Goal: Transaction & Acquisition: Purchase product/service

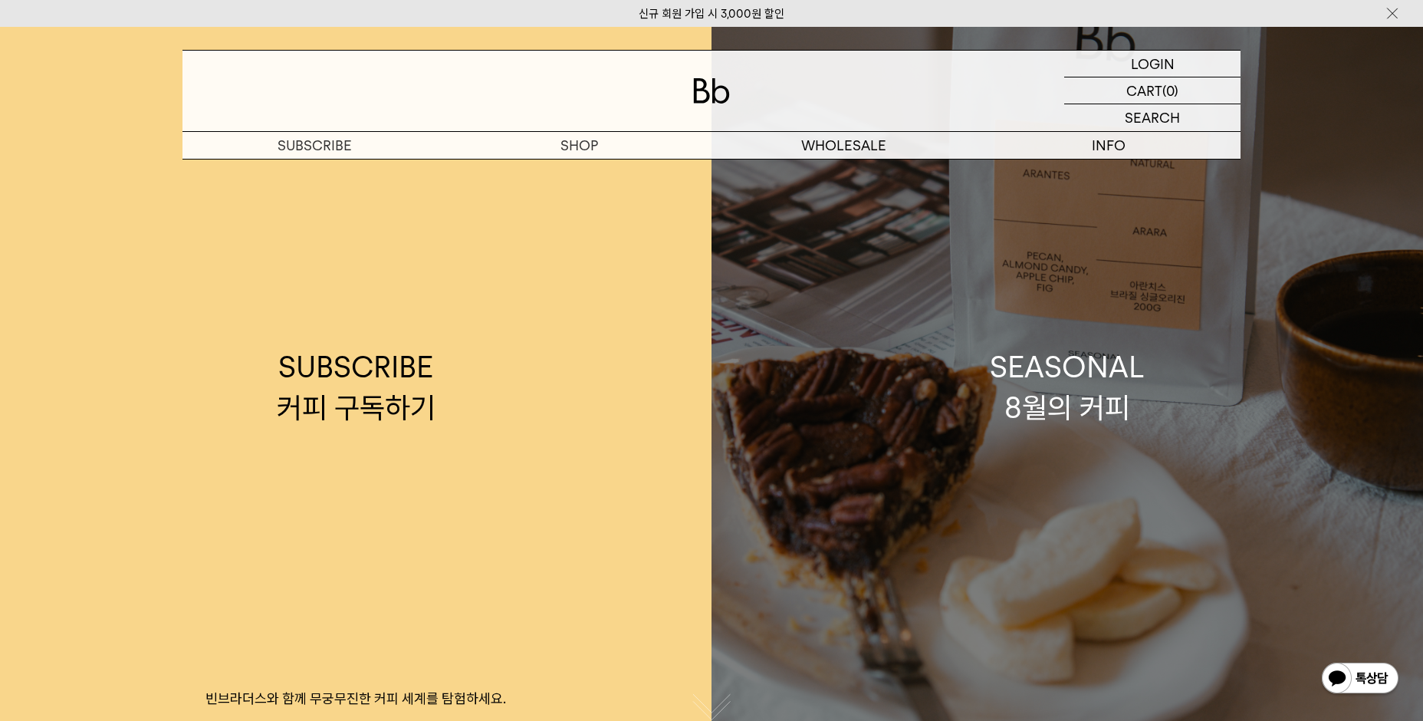
click at [1073, 412] on div "SEASONAL 8월의 커피" at bounding box center [1067, 387] width 155 height 81
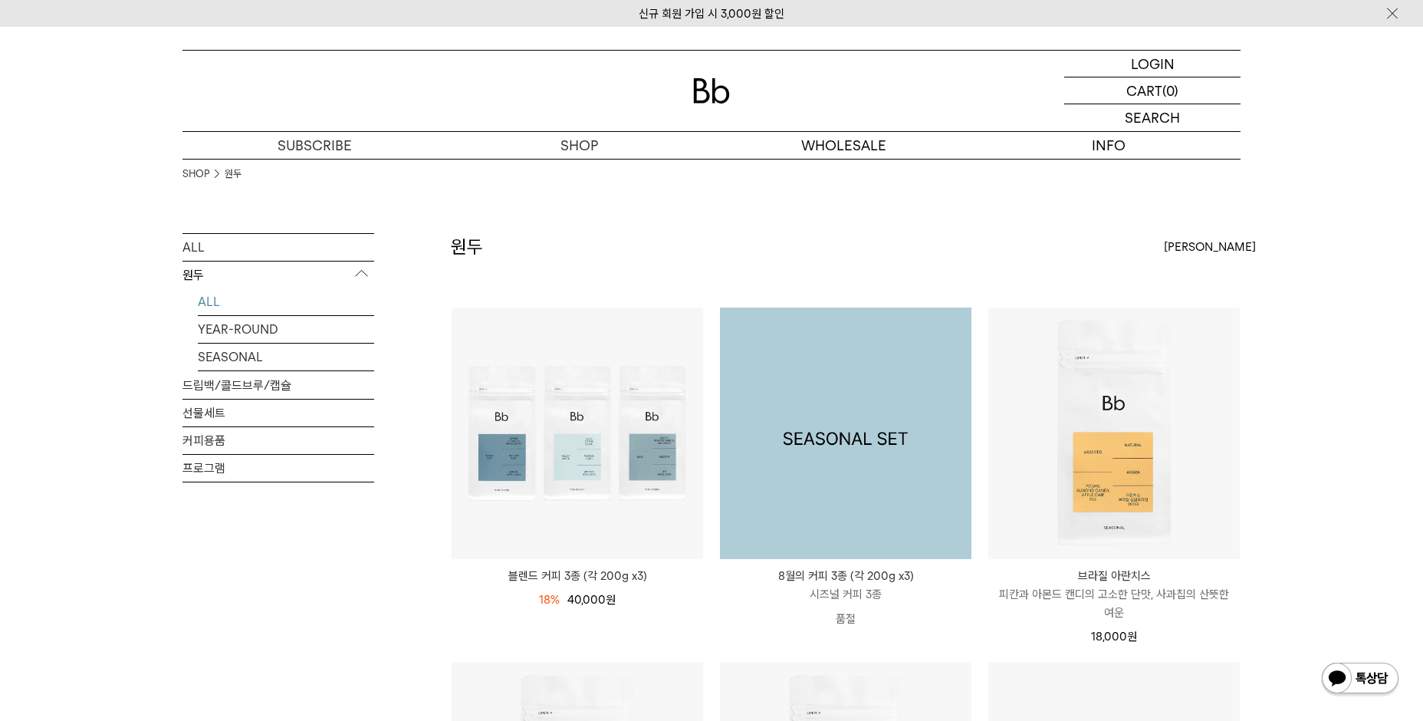
click at [911, 427] on img at bounding box center [845, 432] width 251 height 251
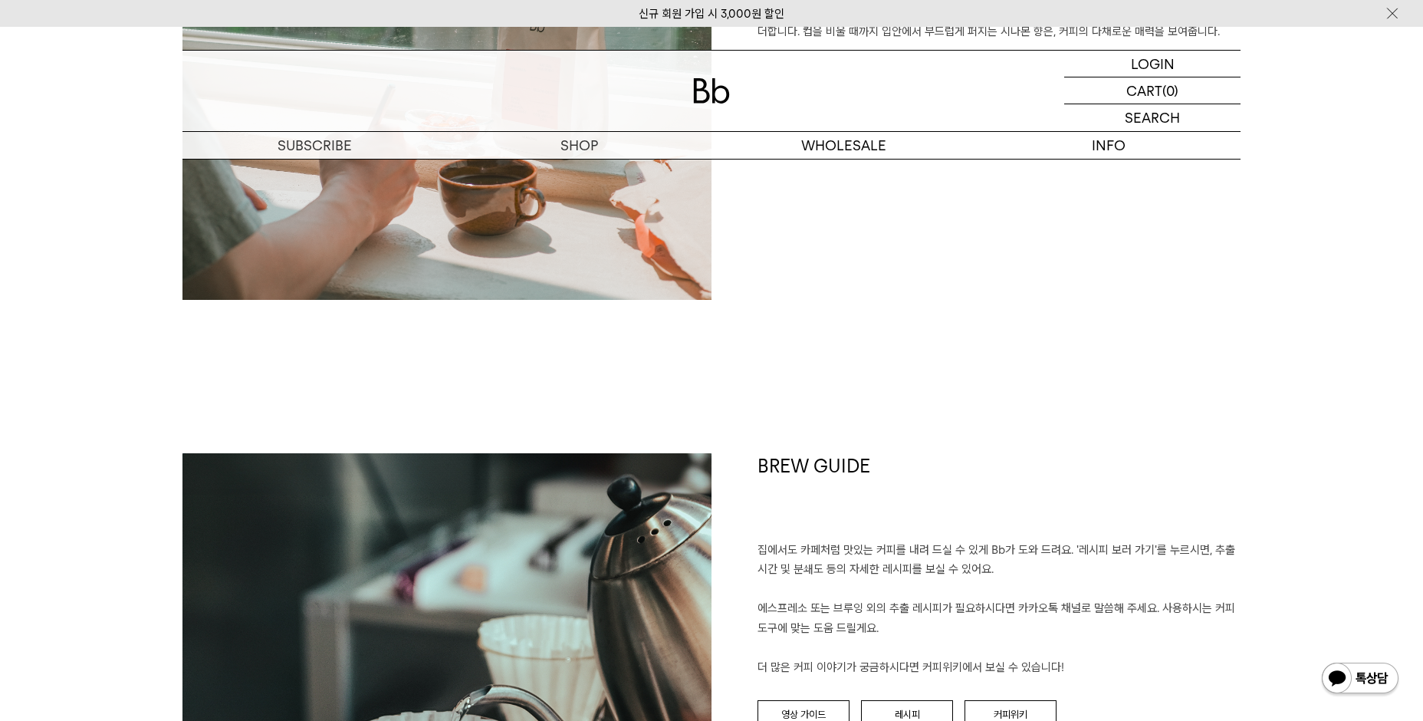
scroll to position [2913, 0]
